Goal: Information Seeking & Learning: Learn about a topic

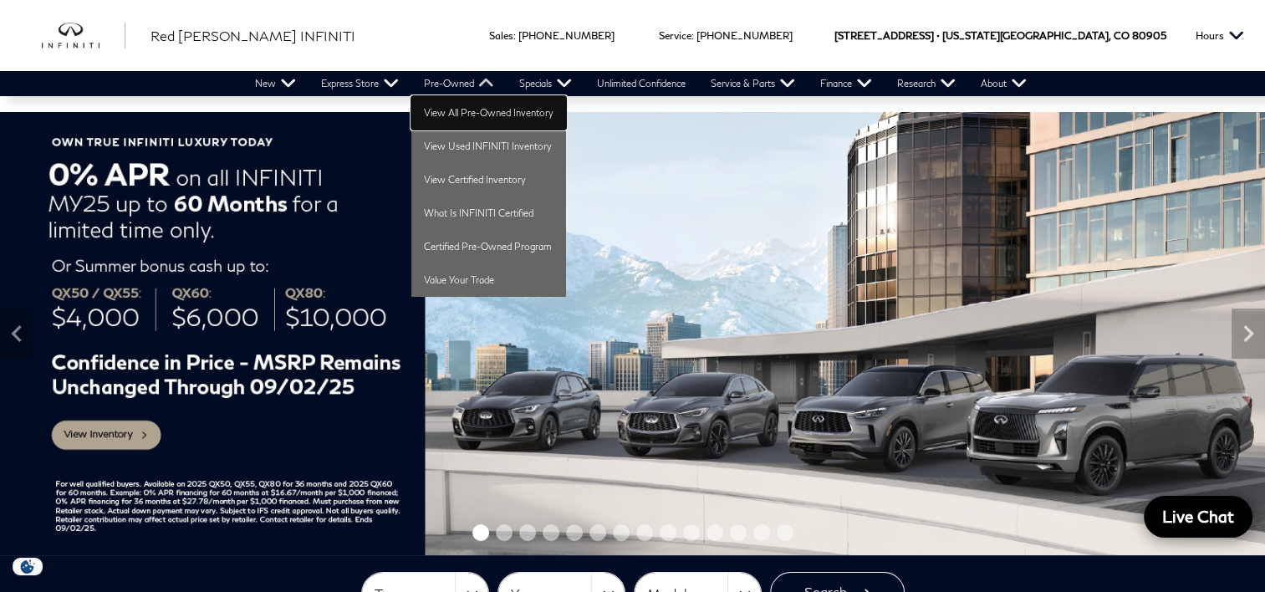
click at [465, 107] on link "View All Pre-Owned Inventory" at bounding box center [488, 112] width 155 height 33
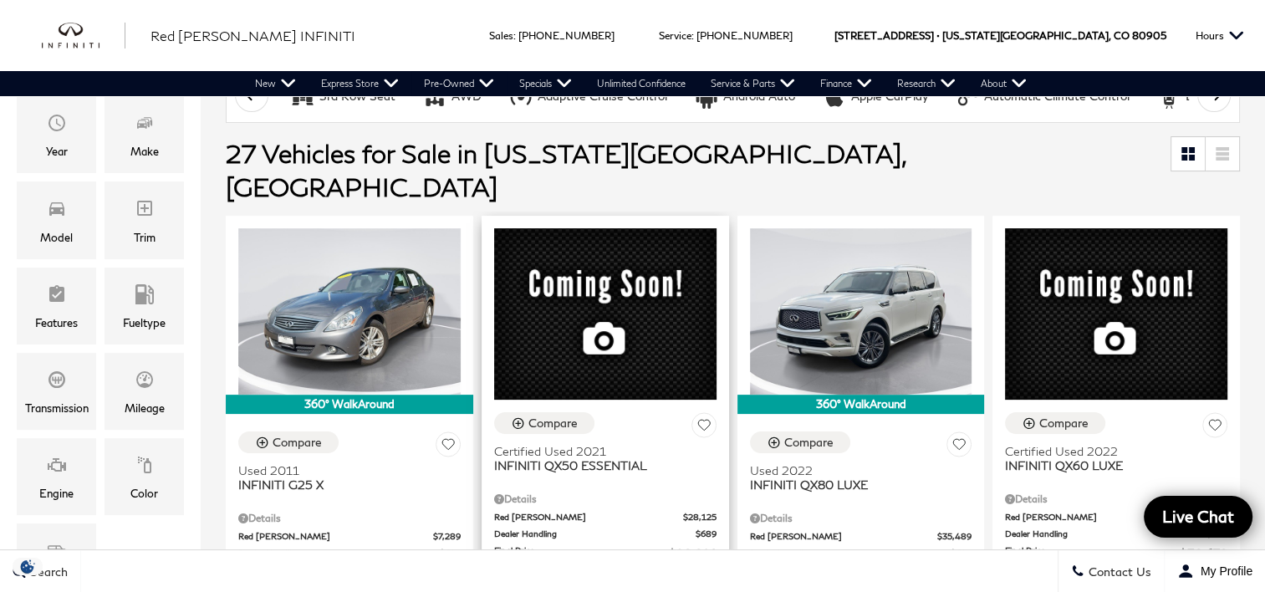
scroll to position [334, 0]
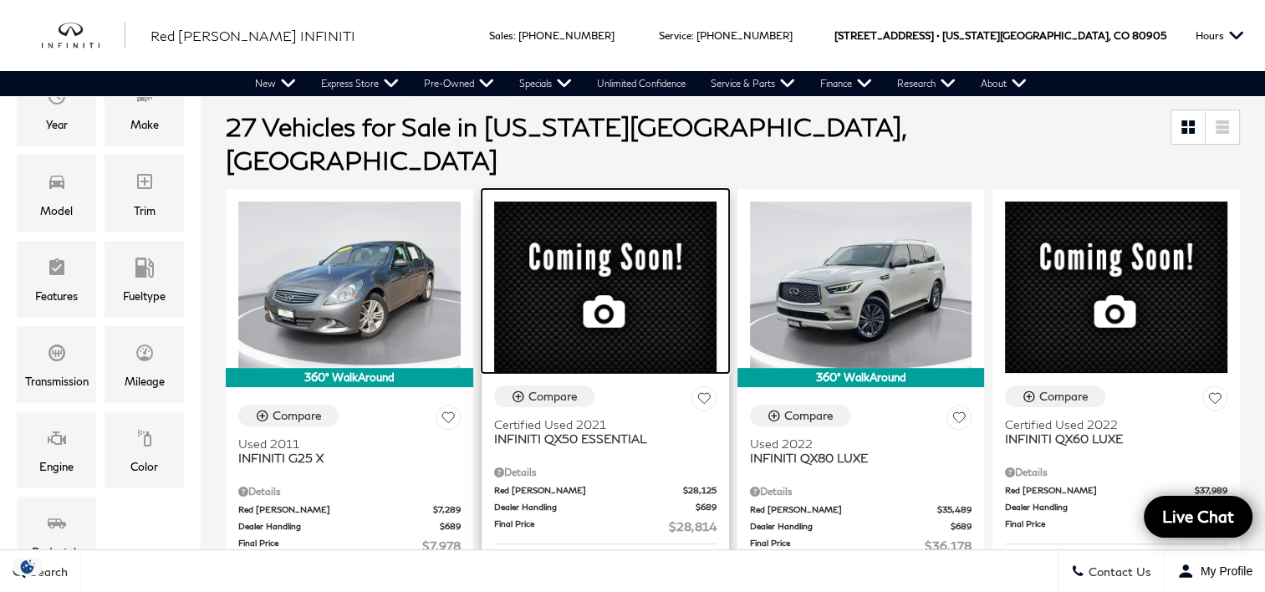
click at [610, 234] on div at bounding box center [606, 281] width 248 height 184
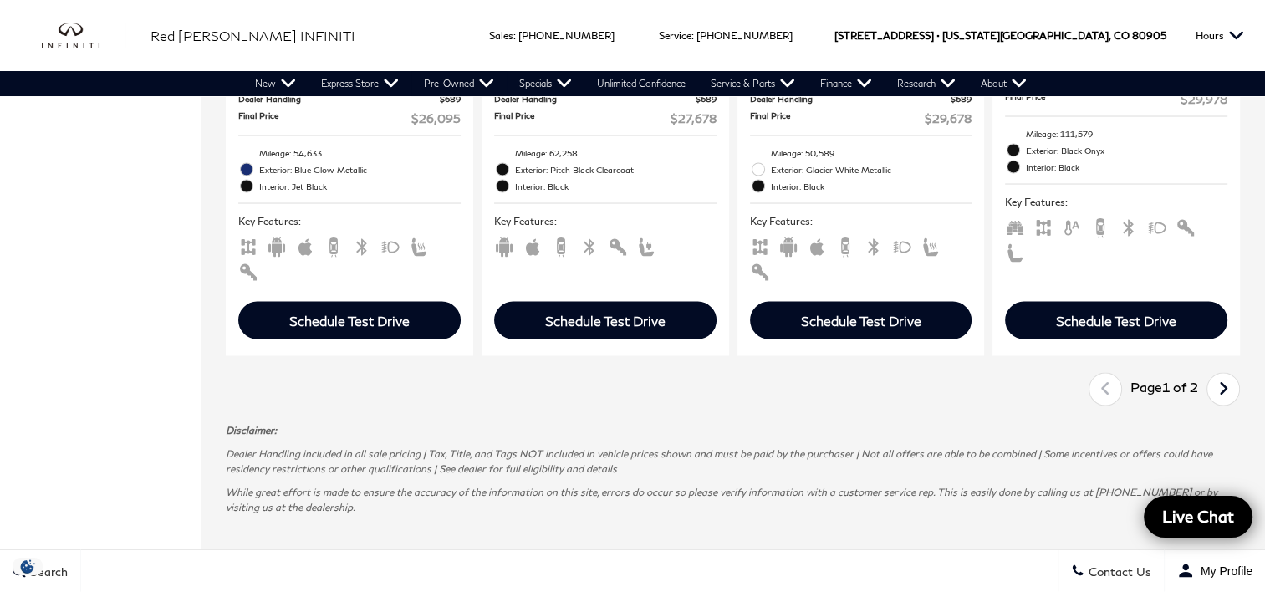
scroll to position [3178, 0]
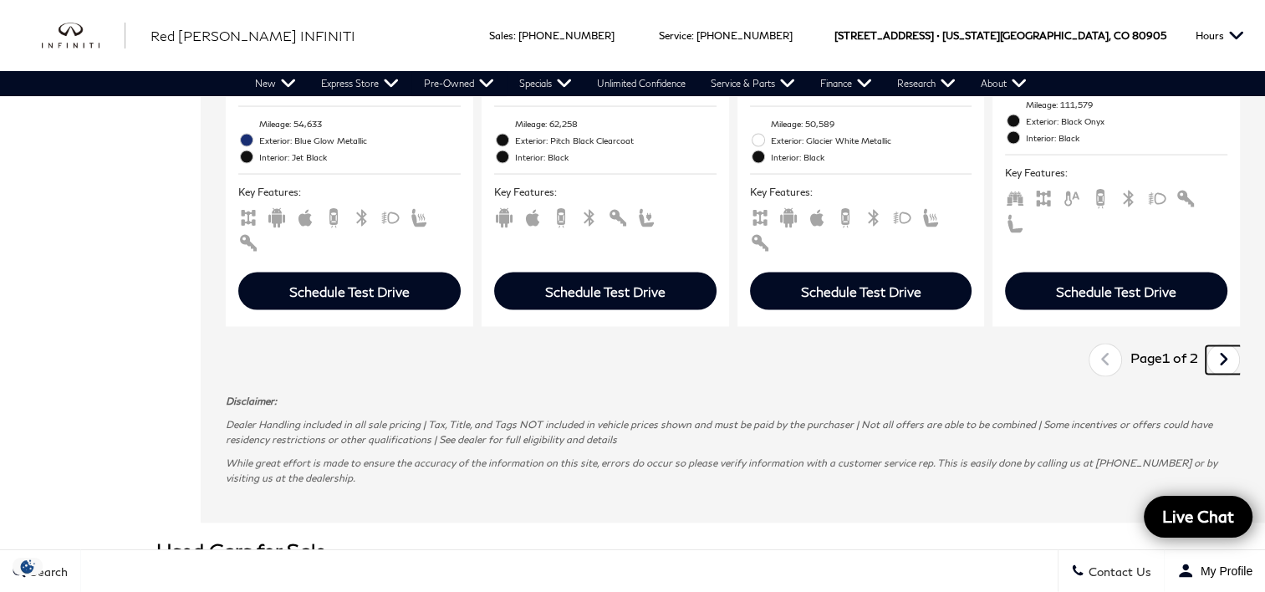
click at [1229, 346] on icon "next page" at bounding box center [1223, 359] width 11 height 27
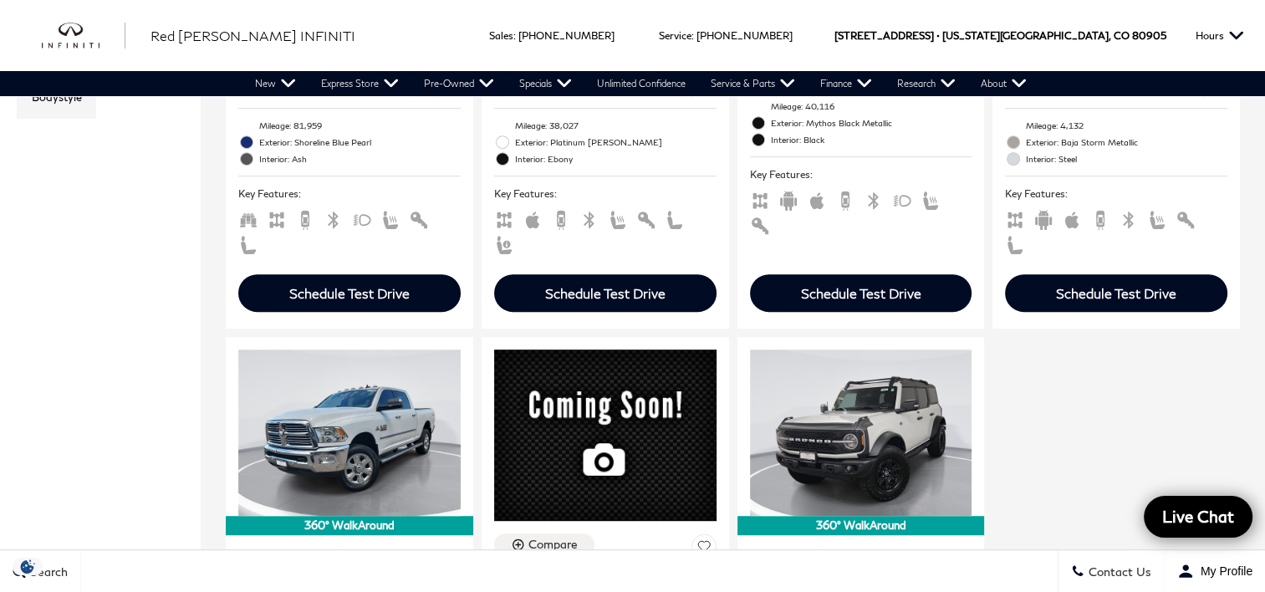
scroll to position [920, 0]
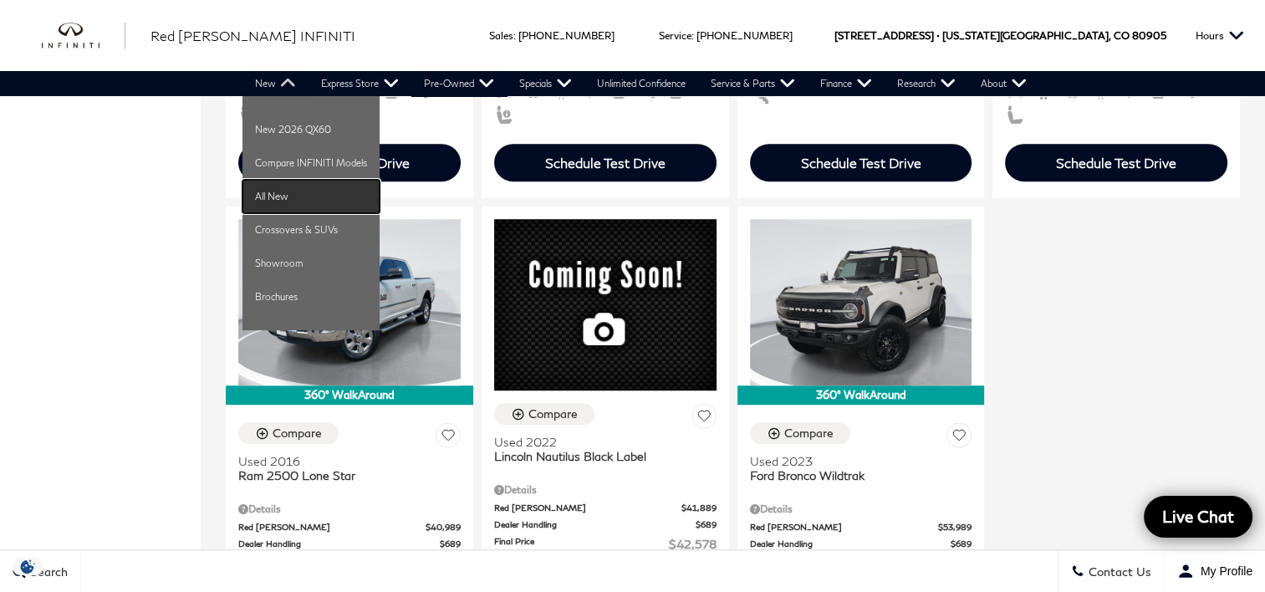
click at [296, 194] on link "All New" at bounding box center [310, 196] width 137 height 33
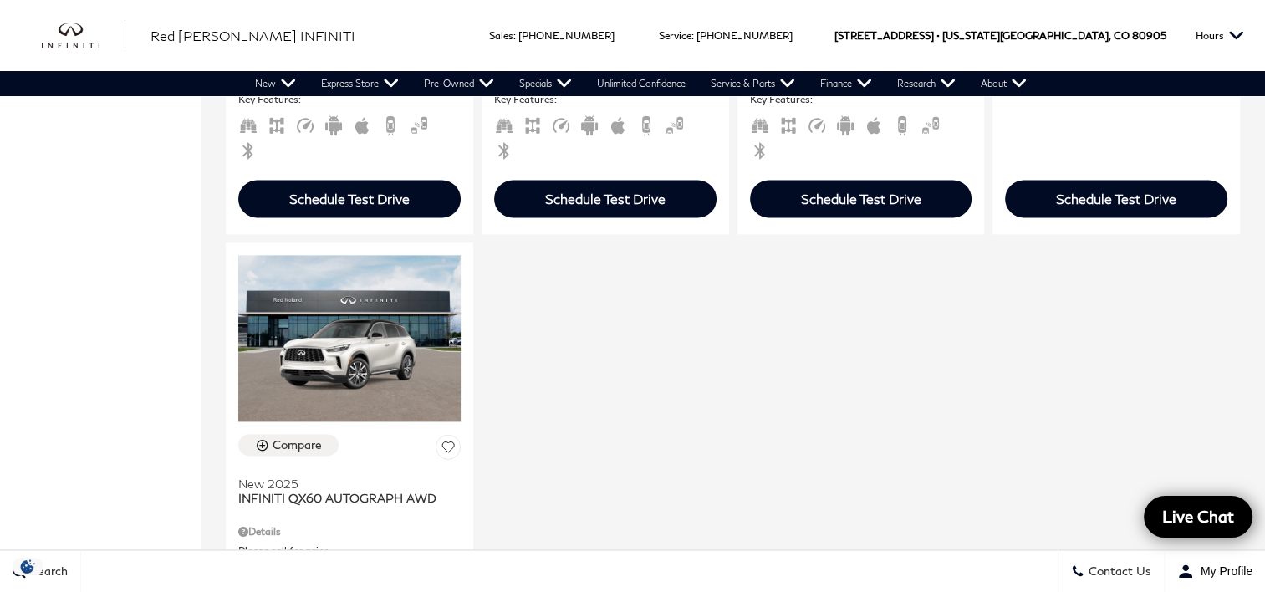
scroll to position [2258, 0]
